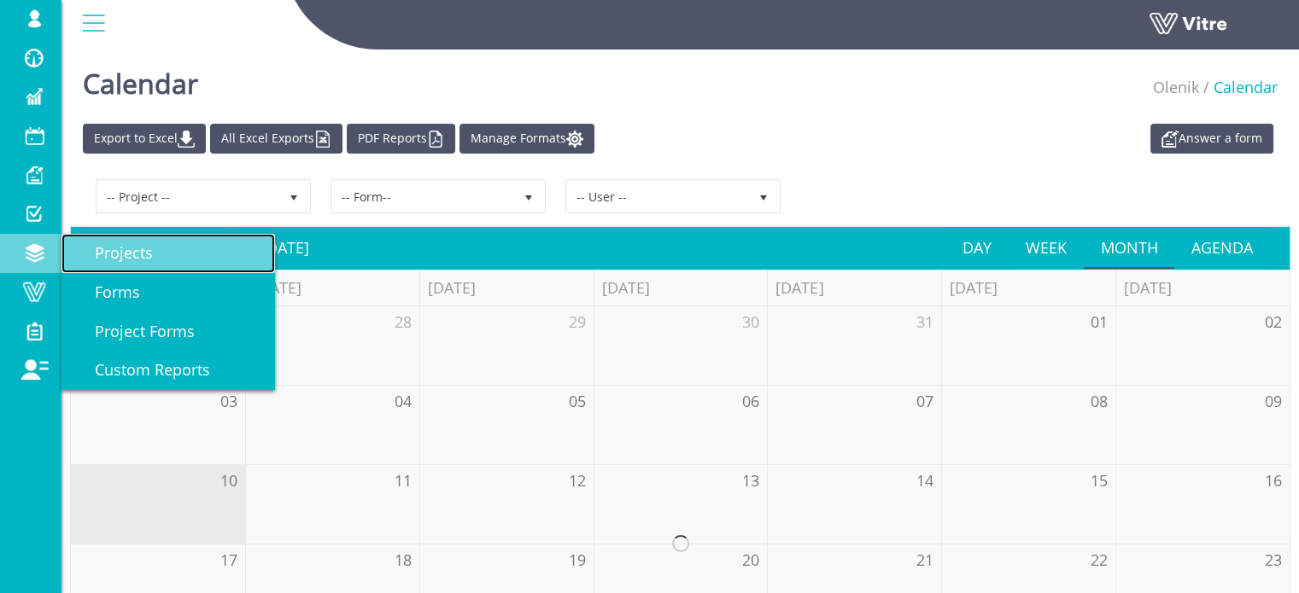
click at [103, 259] on span "Projects" at bounding box center [113, 252] width 79 height 20
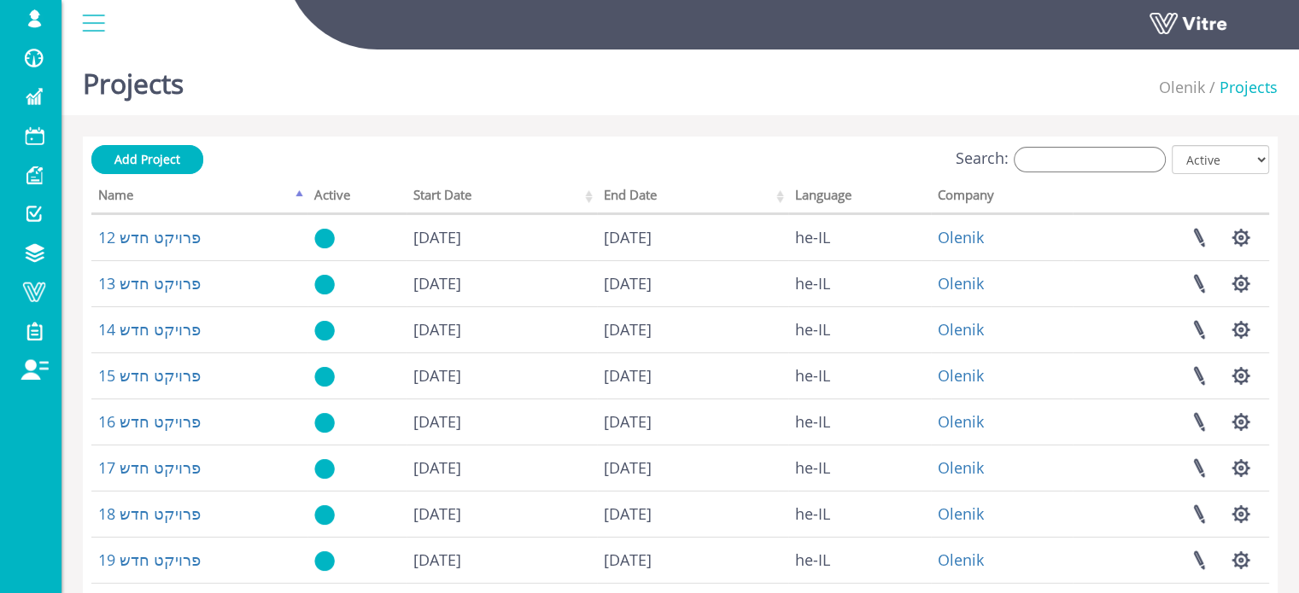
click at [598, 127] on div "Projects Olenik Projects Add Project Search: All Active Not Active Processing..…" at bounding box center [679, 533] width 1237 height 980
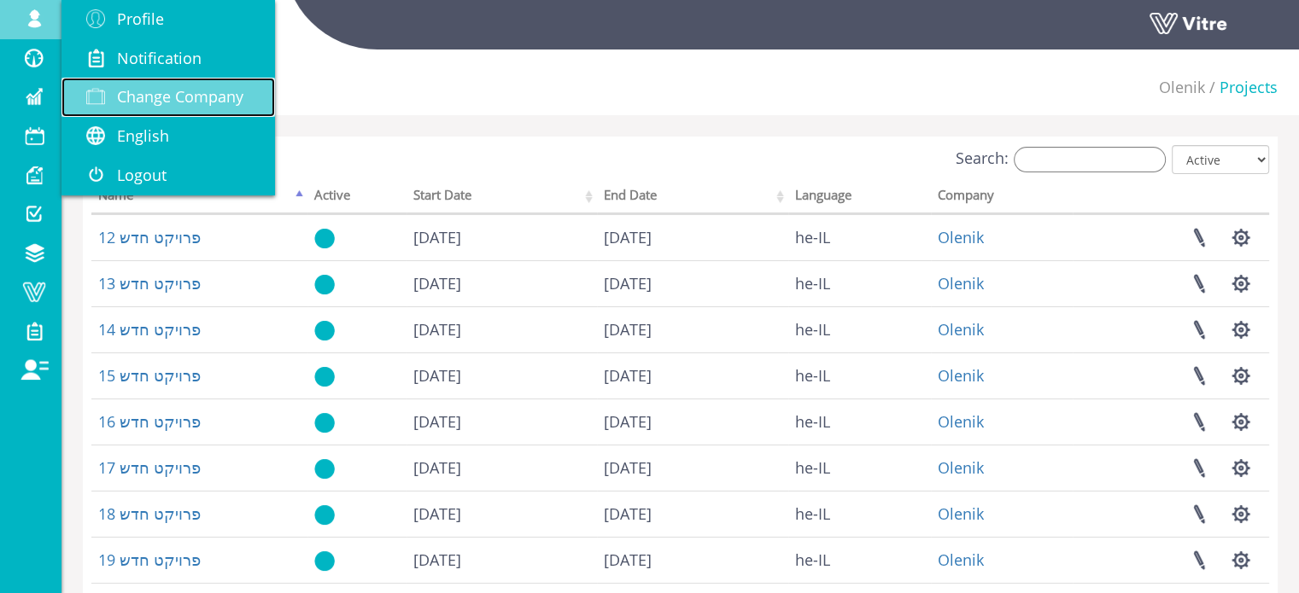
click at [181, 92] on span "Change Company" at bounding box center [180, 96] width 126 height 20
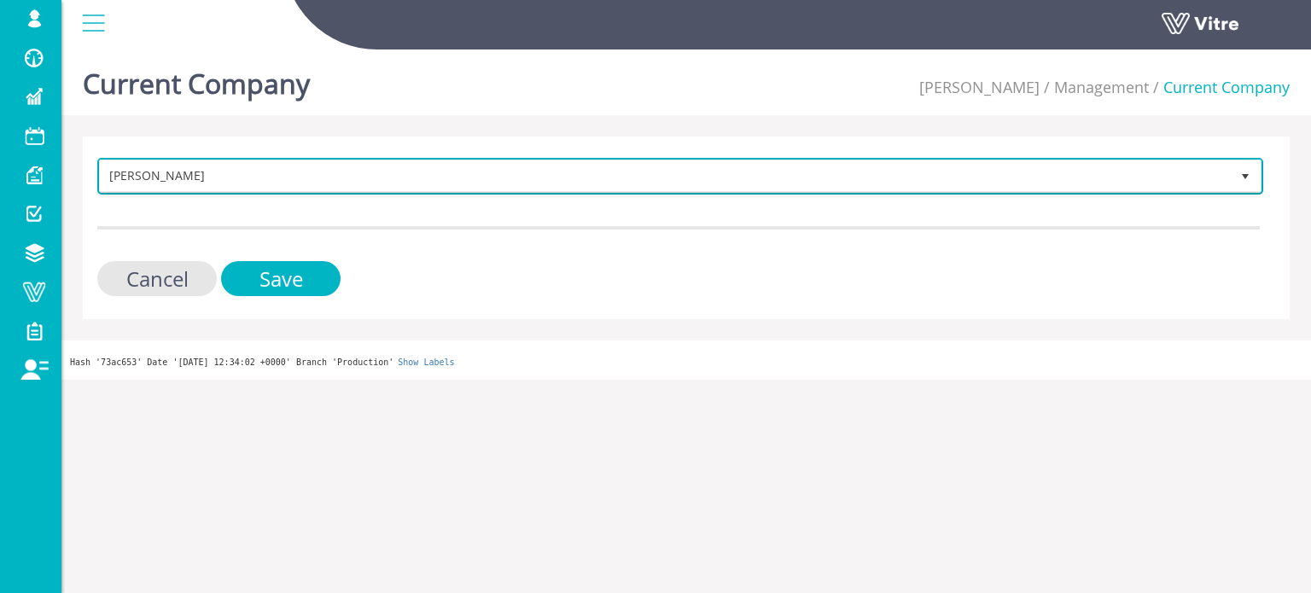
click at [417, 170] on span "[PERSON_NAME]" at bounding box center [665, 176] width 1130 height 31
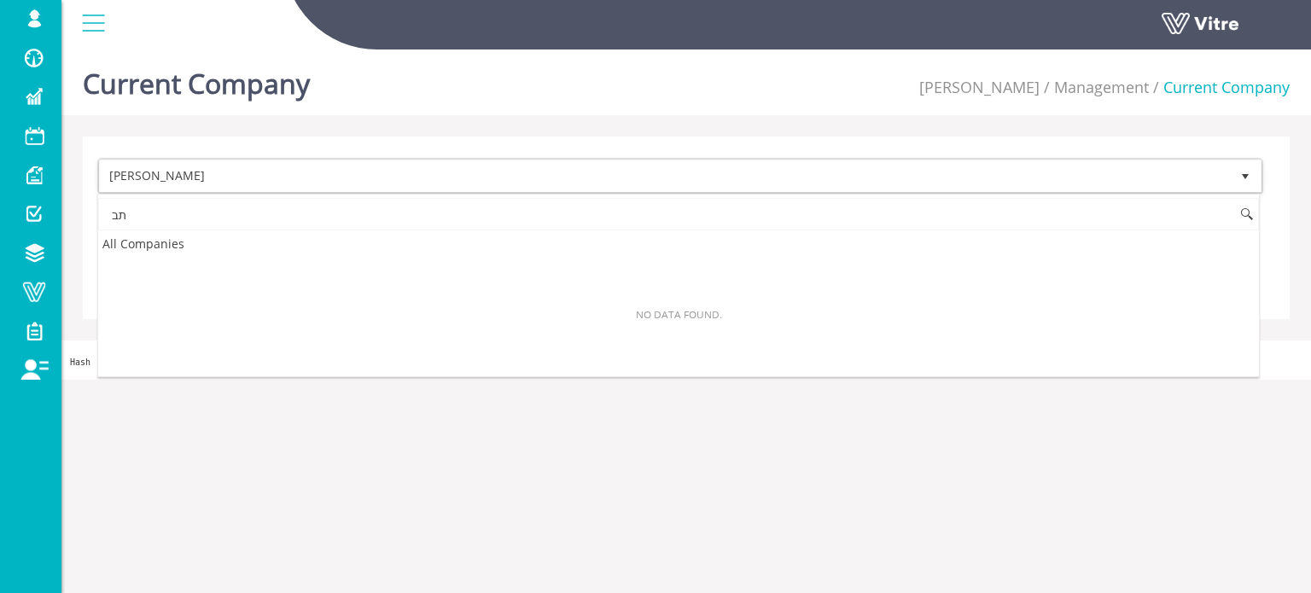
type input "ת"
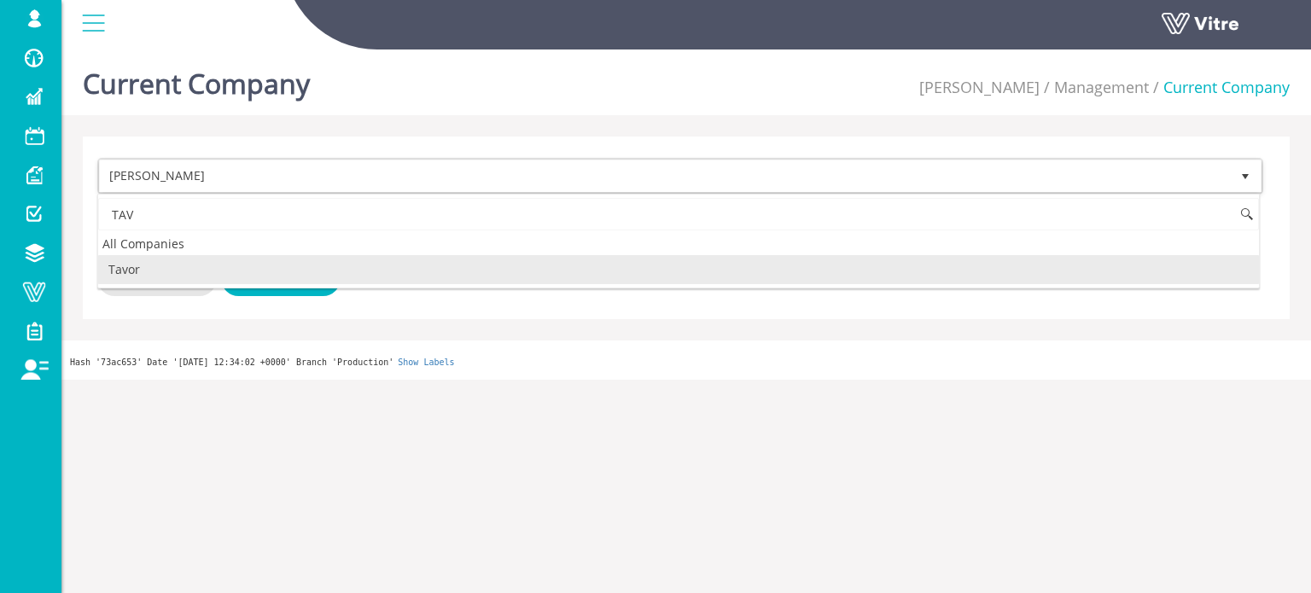
click at [173, 271] on li "Tavor" at bounding box center [678, 269] width 1161 height 29
type input "TAV"
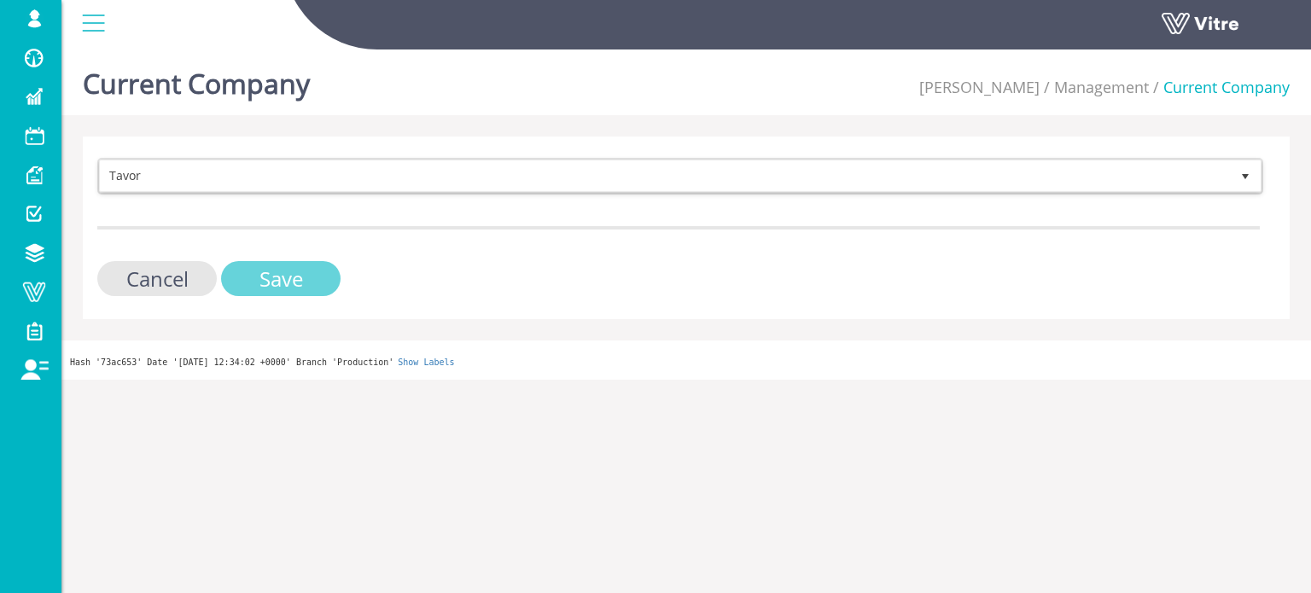
click at [249, 276] on input "Save" at bounding box center [281, 278] width 120 height 35
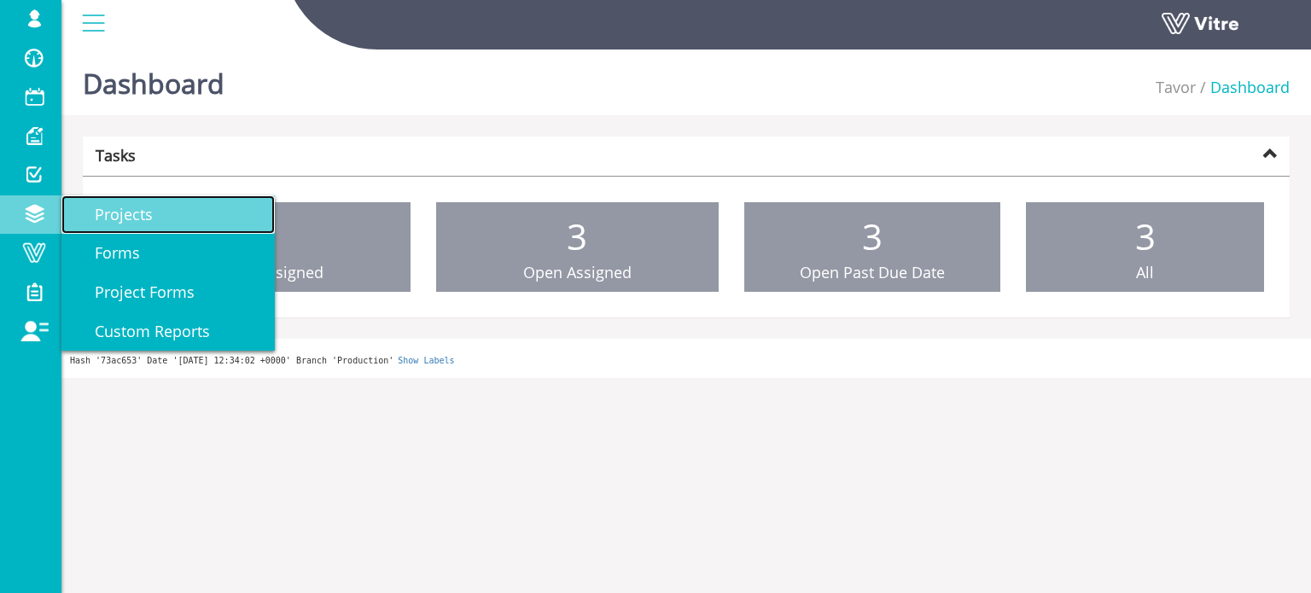
click at [157, 208] on link "Projects" at bounding box center [167, 215] width 213 height 39
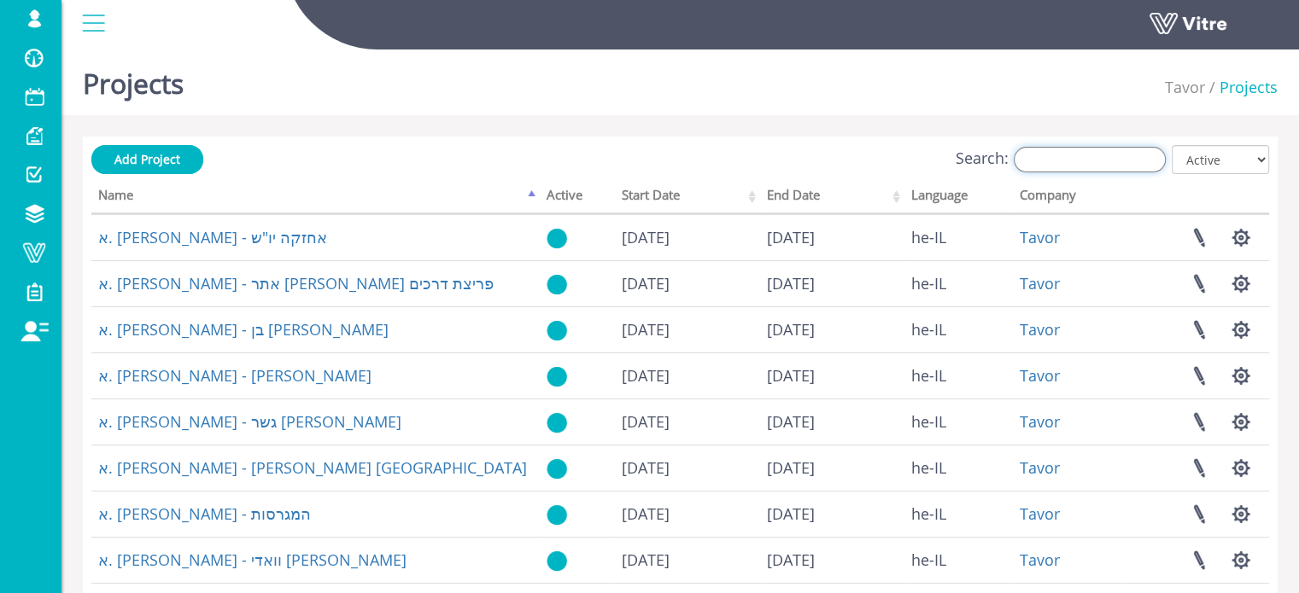
click at [1102, 159] on input "Search:" at bounding box center [1089, 160] width 152 height 26
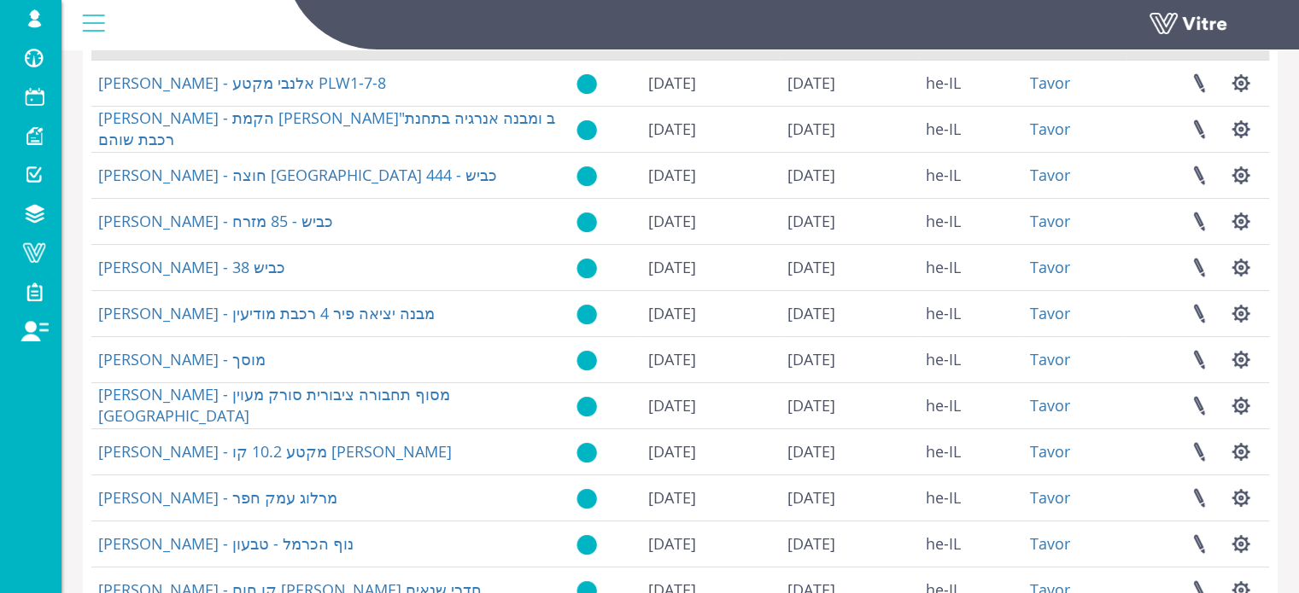
scroll to position [428, 0]
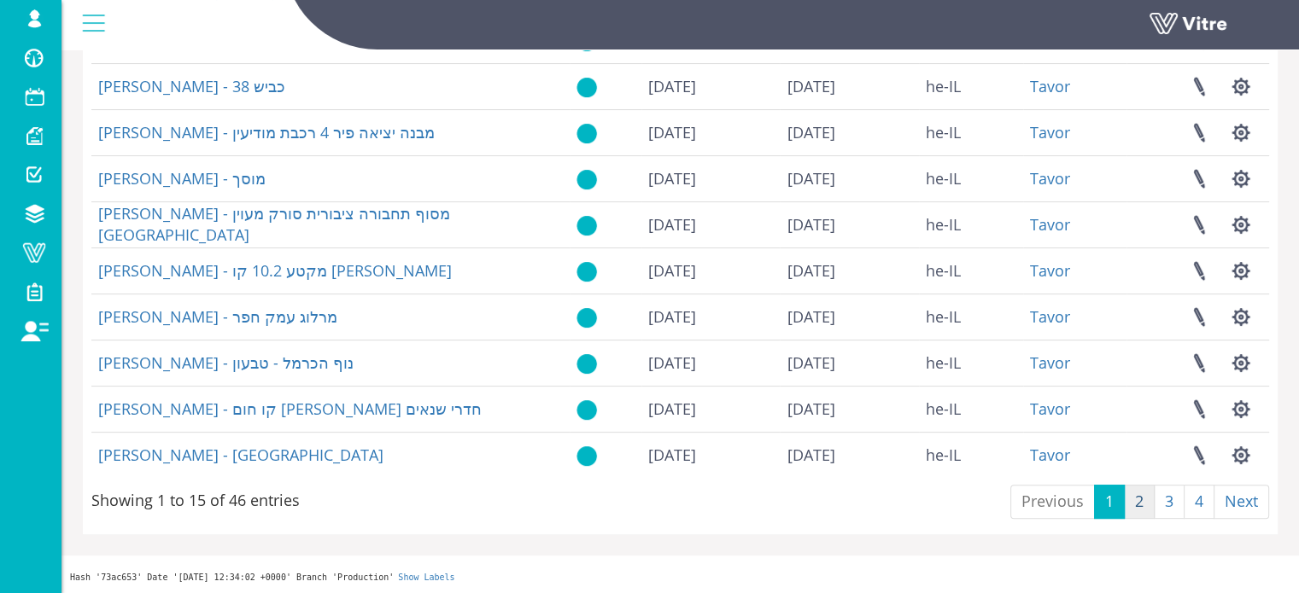
type input "[PERSON_NAME]"
click at [1138, 505] on link "2" at bounding box center [1139, 502] width 31 height 34
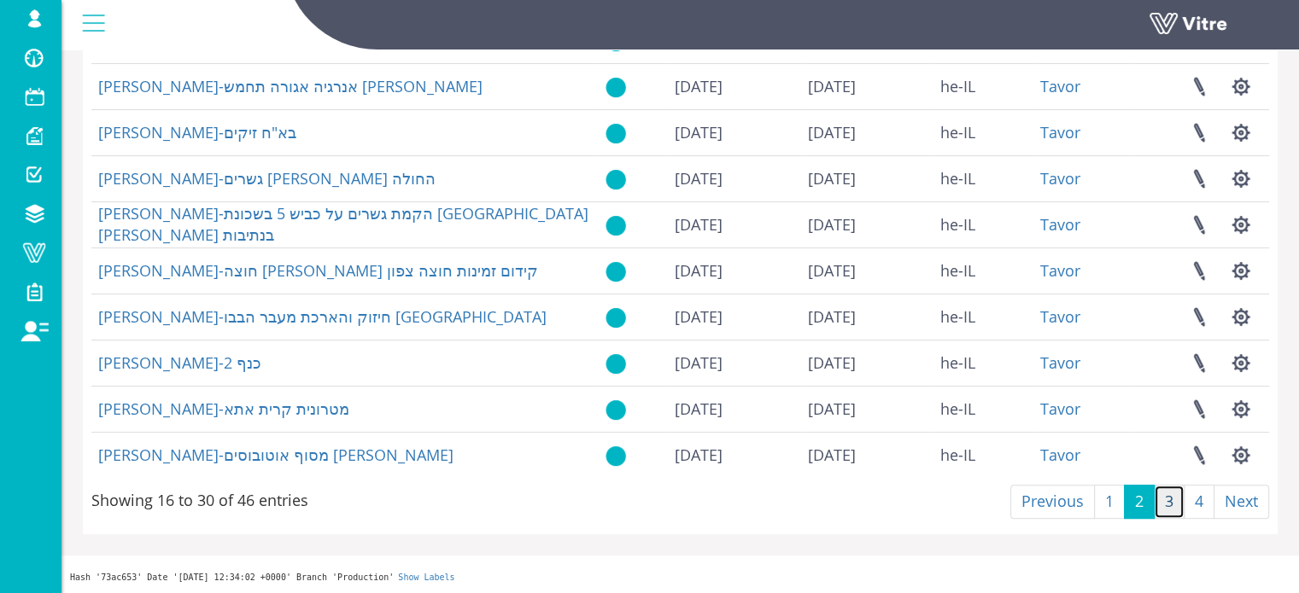
click at [1171, 501] on link "3" at bounding box center [1168, 502] width 31 height 34
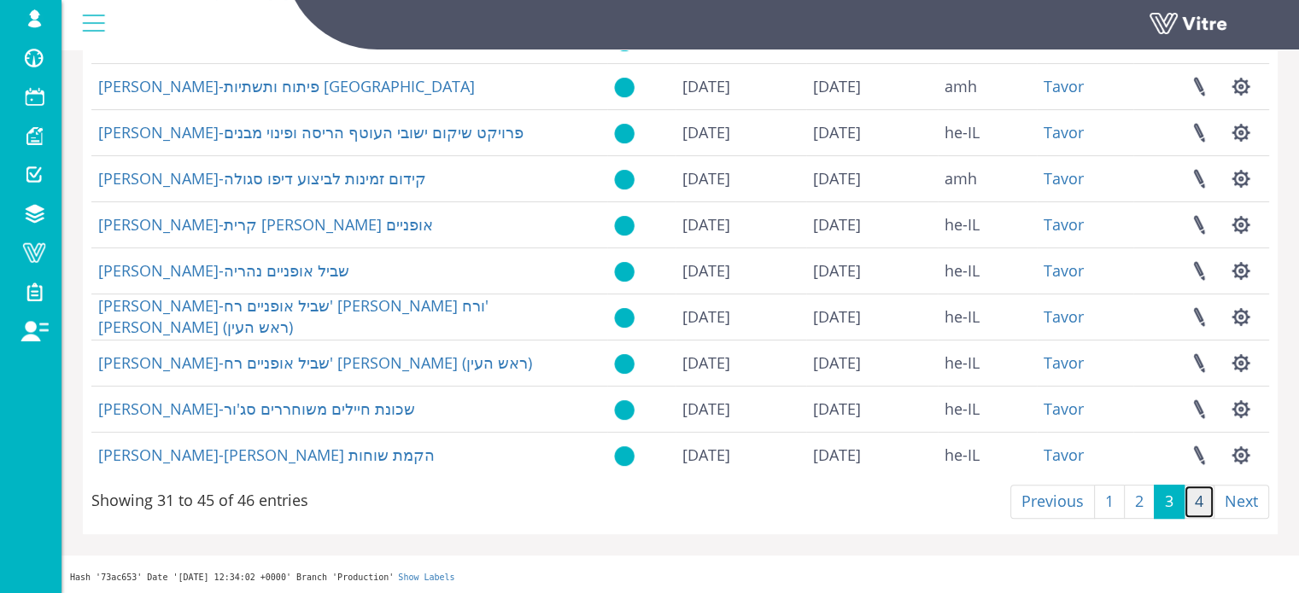
click at [1197, 502] on link "4" at bounding box center [1198, 502] width 31 height 34
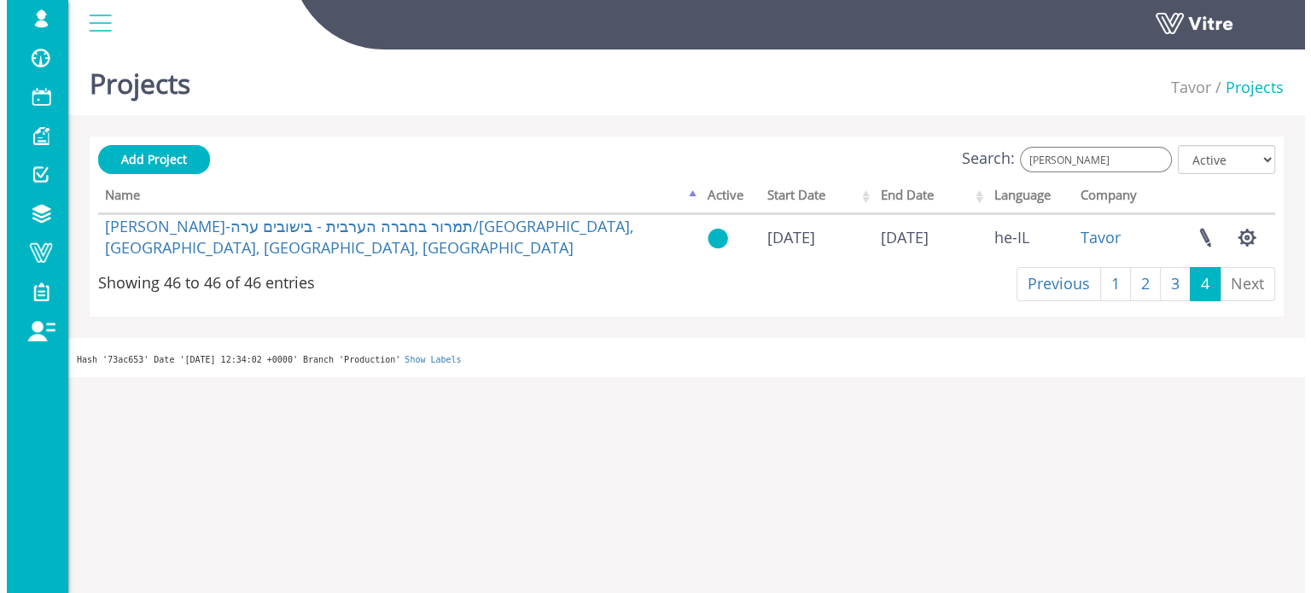
scroll to position [0, 0]
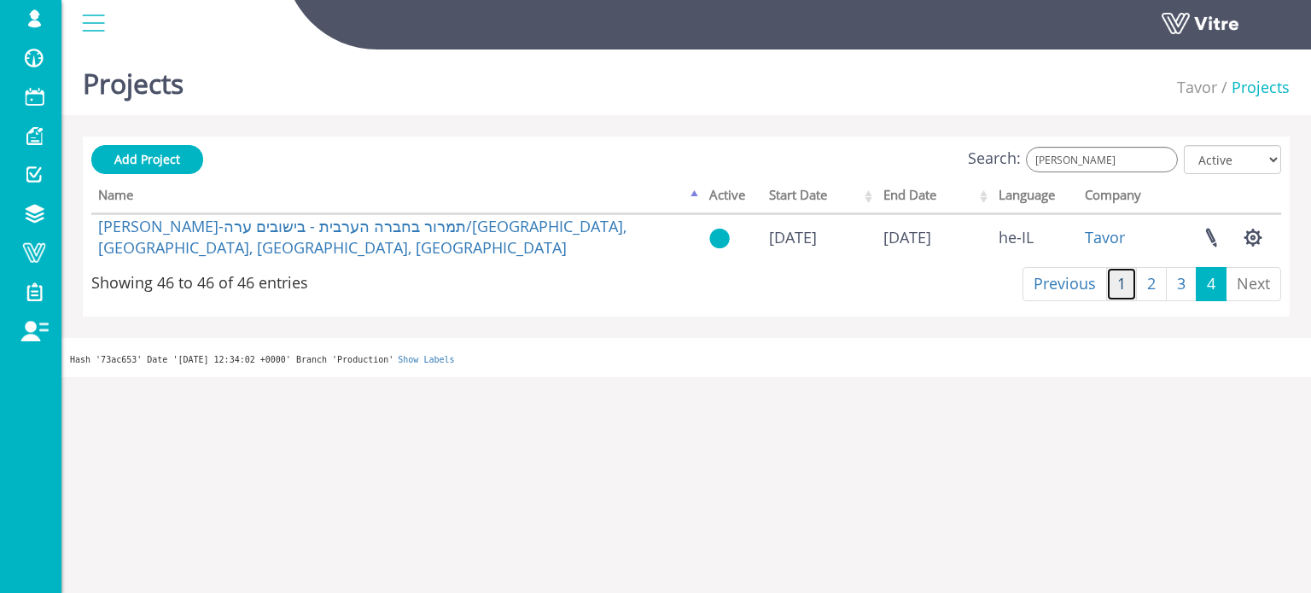
click at [1124, 289] on link "1" at bounding box center [1121, 284] width 31 height 34
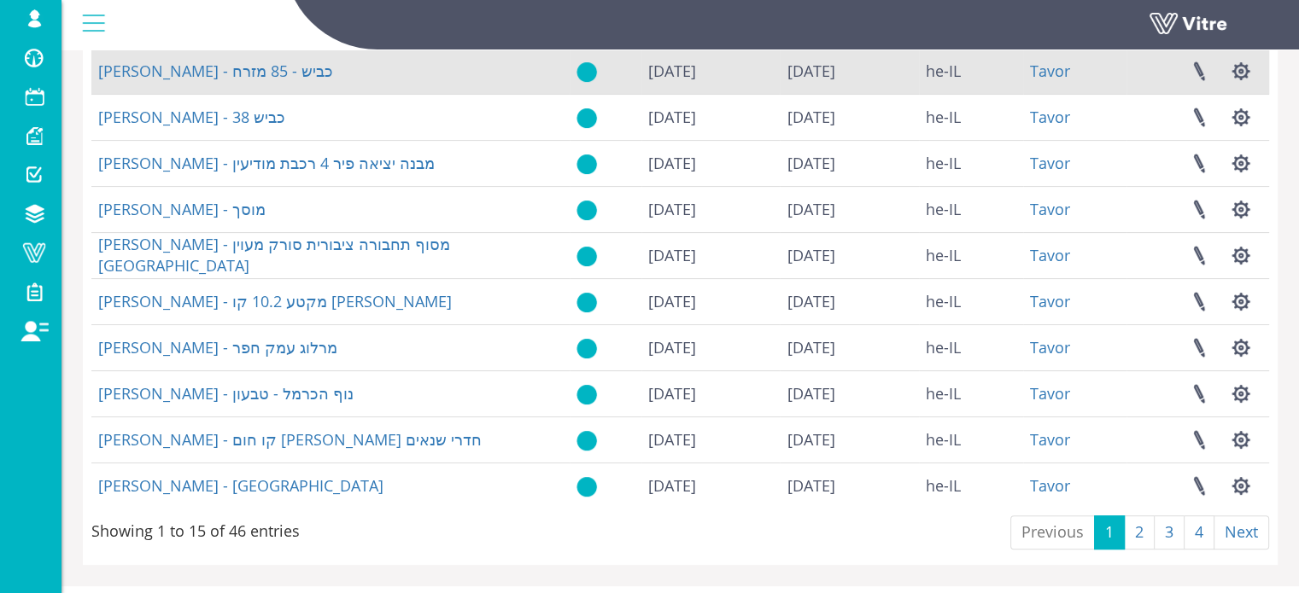
scroll to position [428, 0]
